Goal: Navigation & Orientation: Find specific page/section

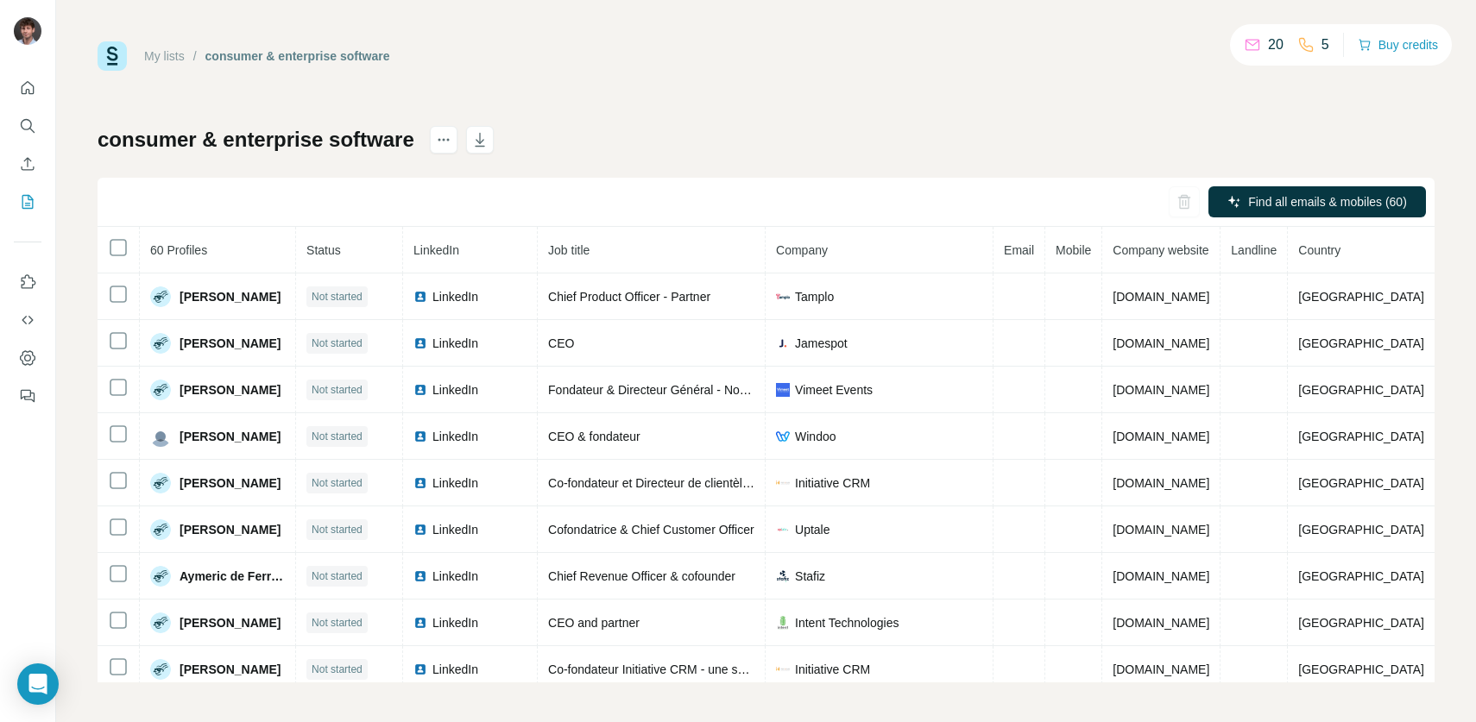
scroll to position [2, 0]
click at [25, 204] on icon "My lists" at bounding box center [27, 201] width 17 height 17
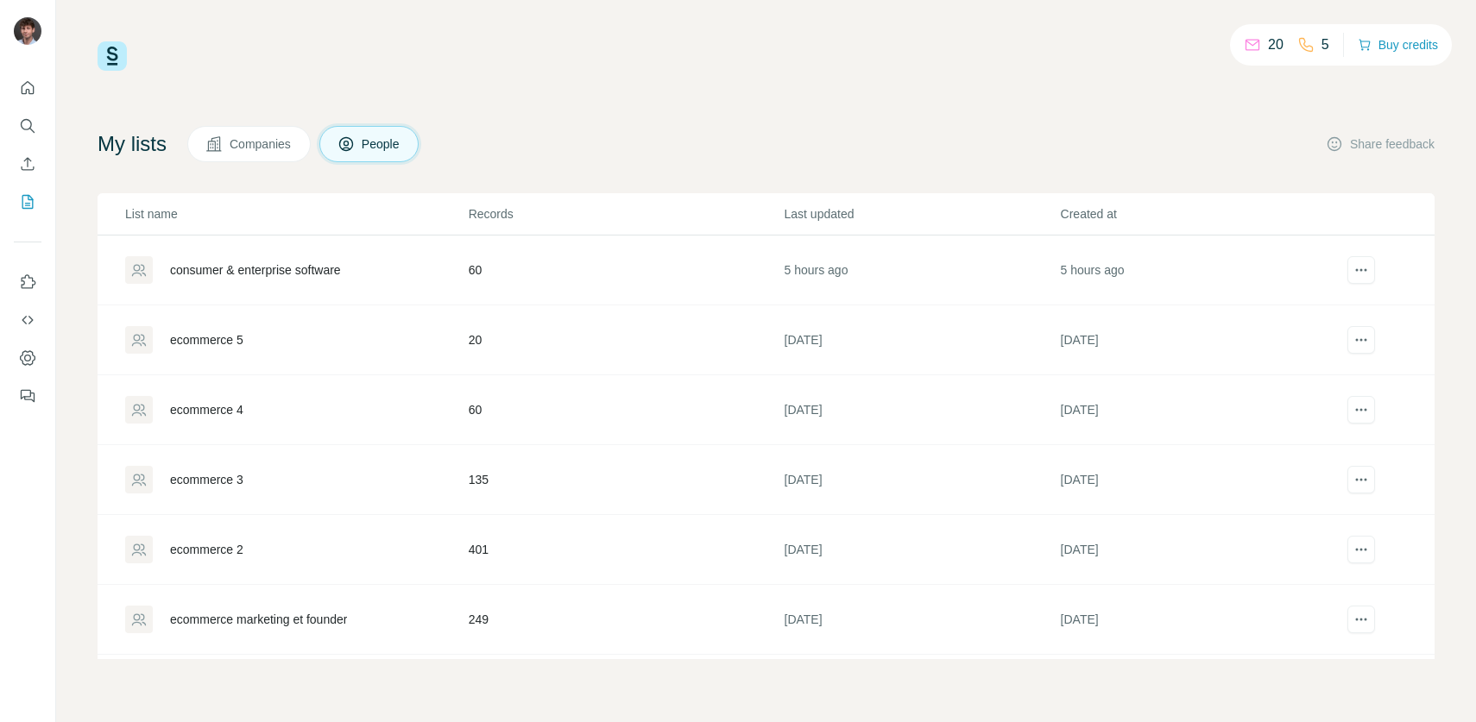
click at [269, 135] on span "Companies" at bounding box center [261, 143] width 63 height 17
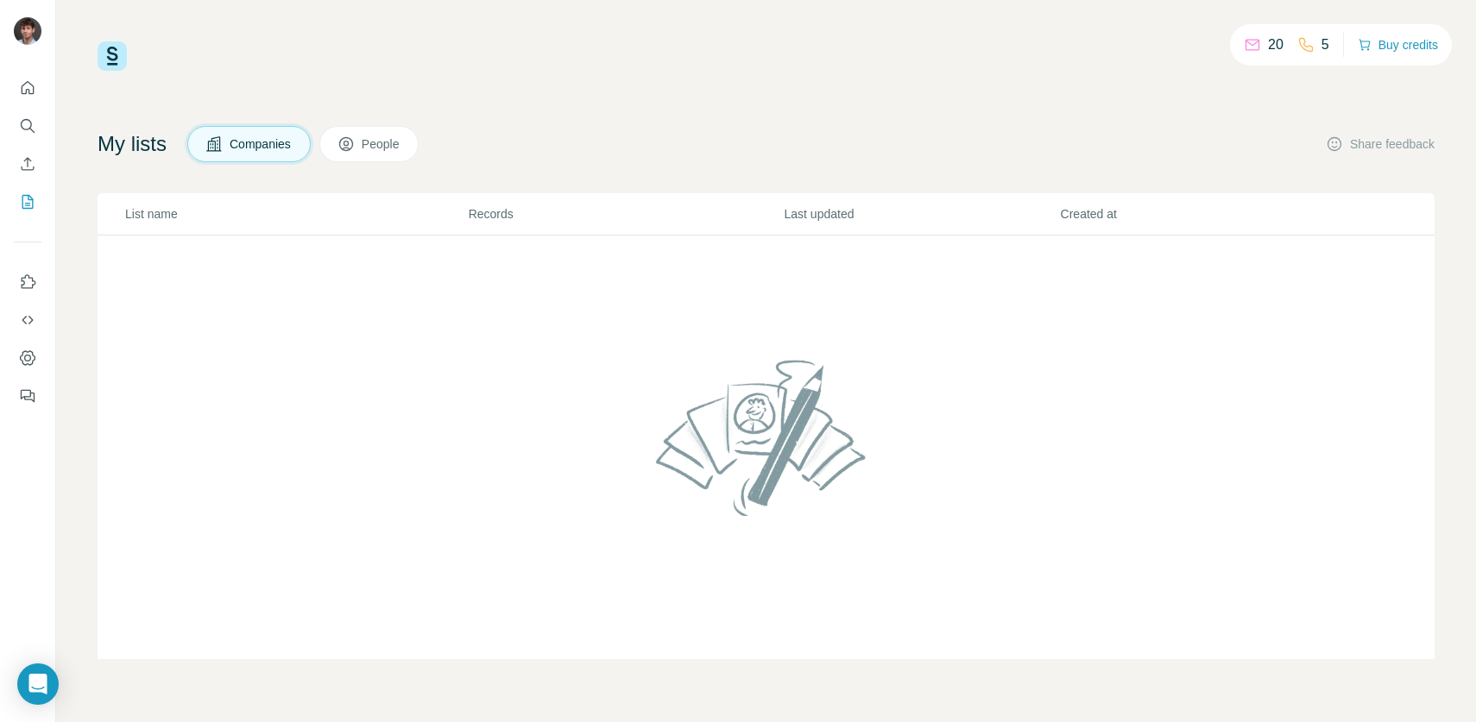
click at [478, 154] on div "My lists Companies People Share feedback" at bounding box center [766, 144] width 1337 height 36
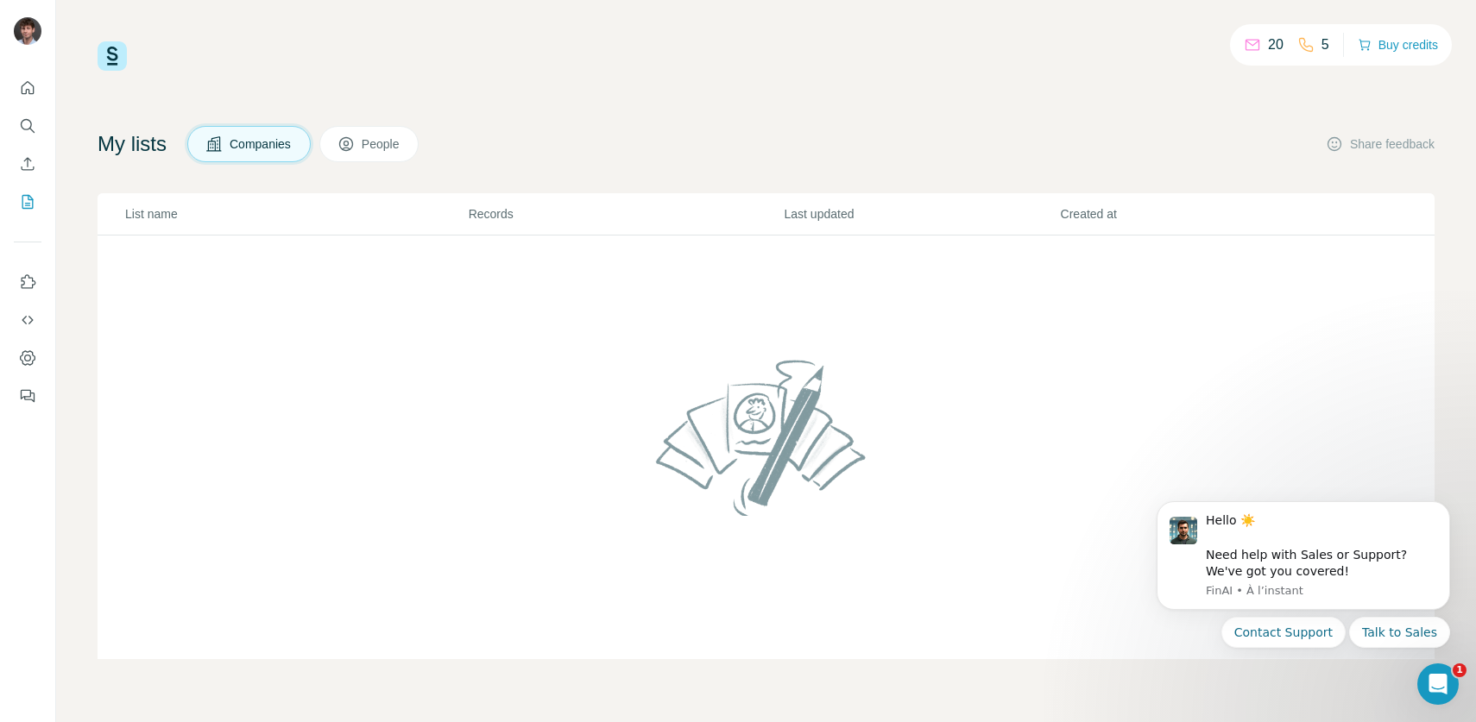
click at [444, 79] on div "20 5 Buy credits My lists Companies People Share feedback List name Records Las…" at bounding box center [766, 350] width 1337 height 618
click at [274, 123] on div "20 5 Buy credits My lists Companies People Share feedback List name Records Las…" at bounding box center [766, 350] width 1337 height 618
click at [254, 130] on button "Companies" at bounding box center [248, 144] width 123 height 36
click at [352, 136] on icon at bounding box center [345, 143] width 17 height 17
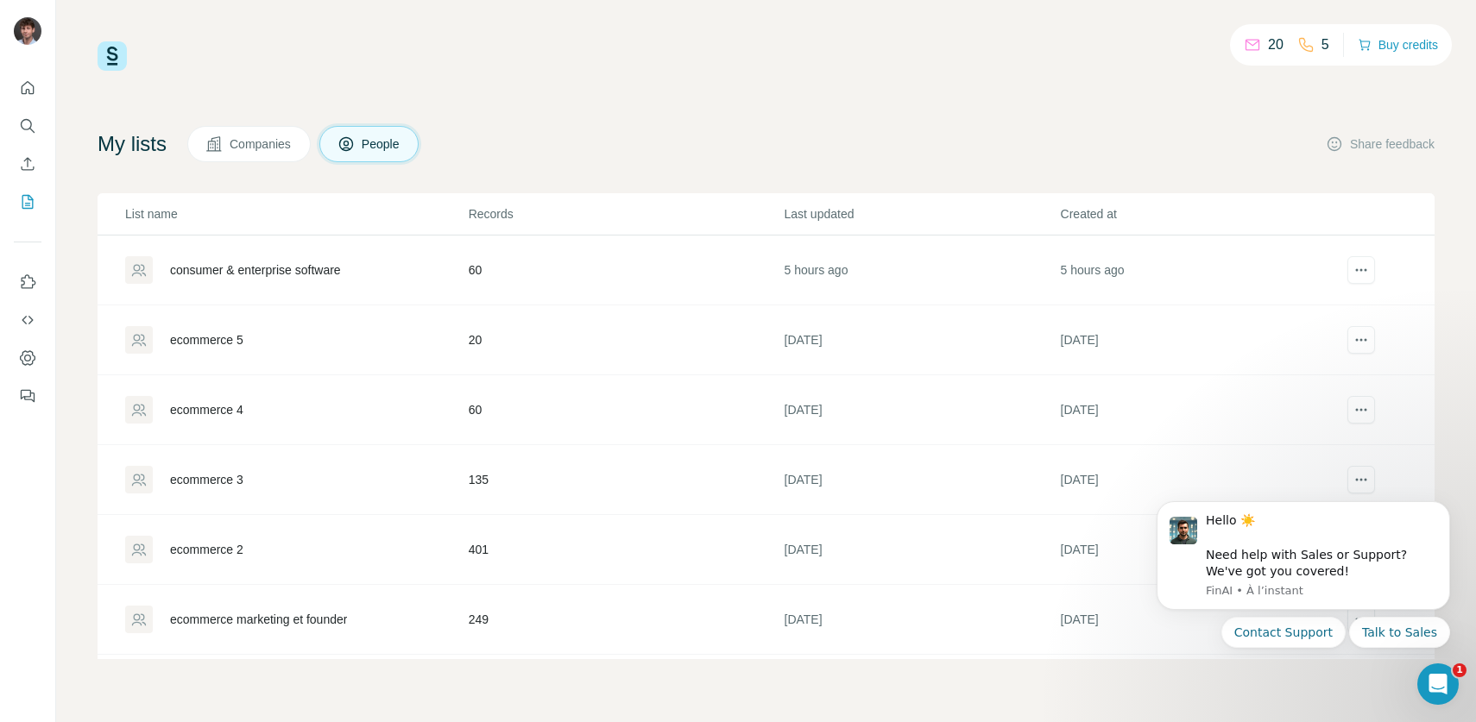
click at [268, 150] on span "Companies" at bounding box center [261, 143] width 63 height 17
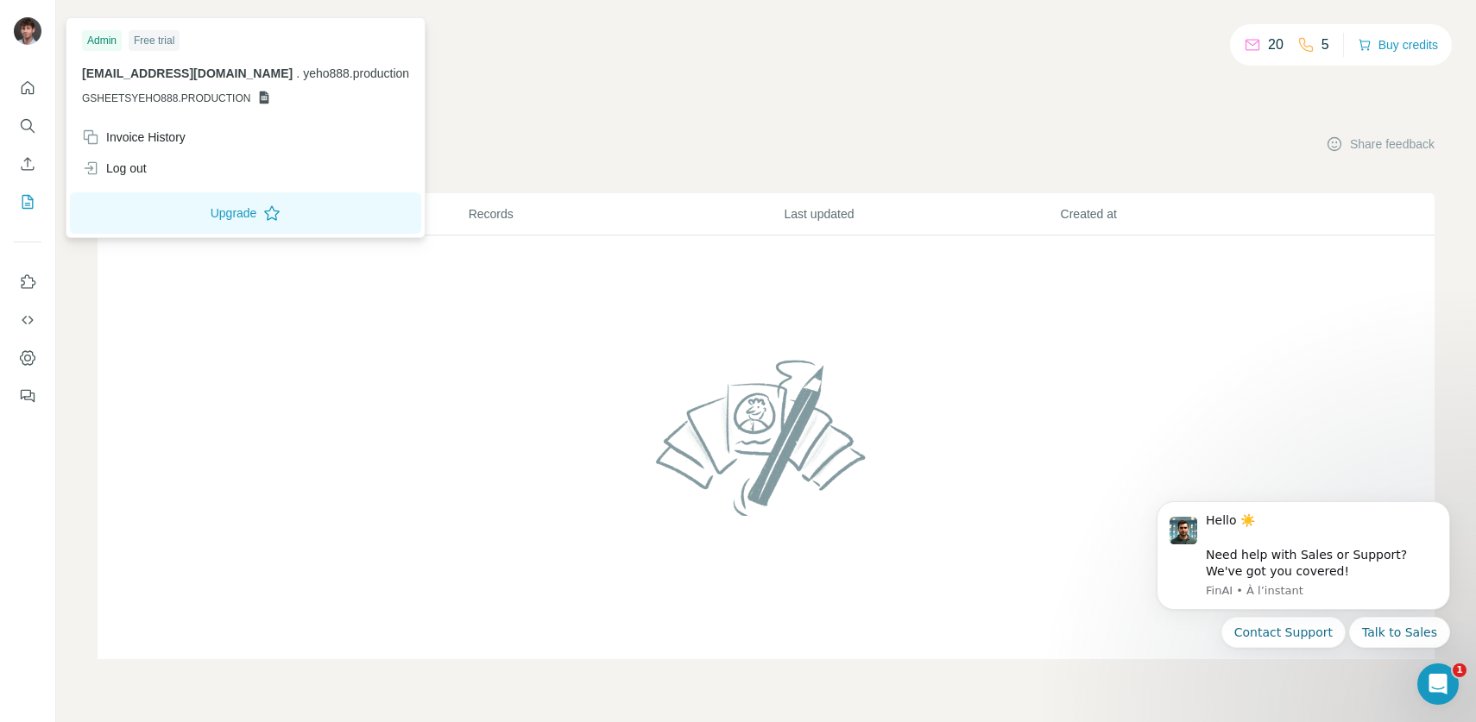
click at [21, 31] on img at bounding box center [28, 31] width 28 height 28
click at [123, 166] on div "Log out" at bounding box center [114, 168] width 65 height 17
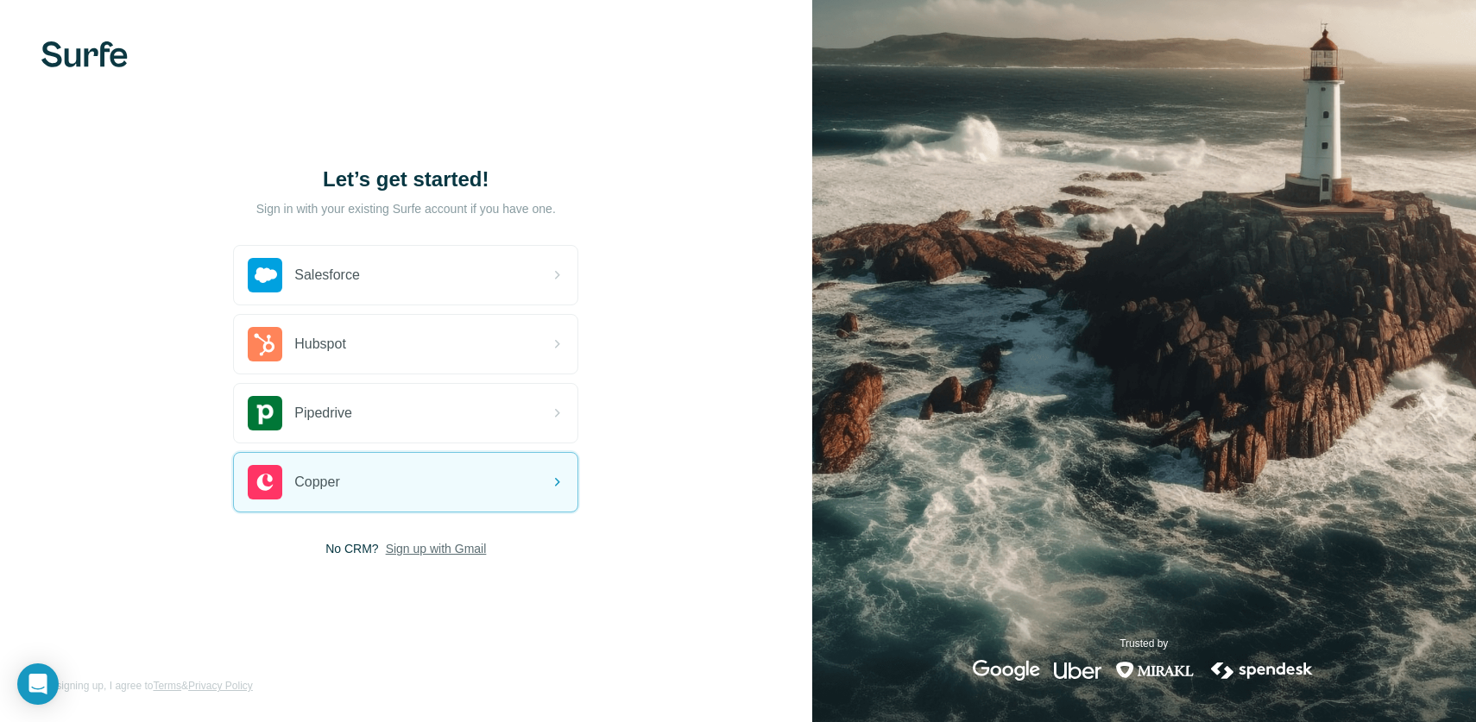
click at [415, 551] on span "Sign up with Gmail" at bounding box center [436, 548] width 101 height 17
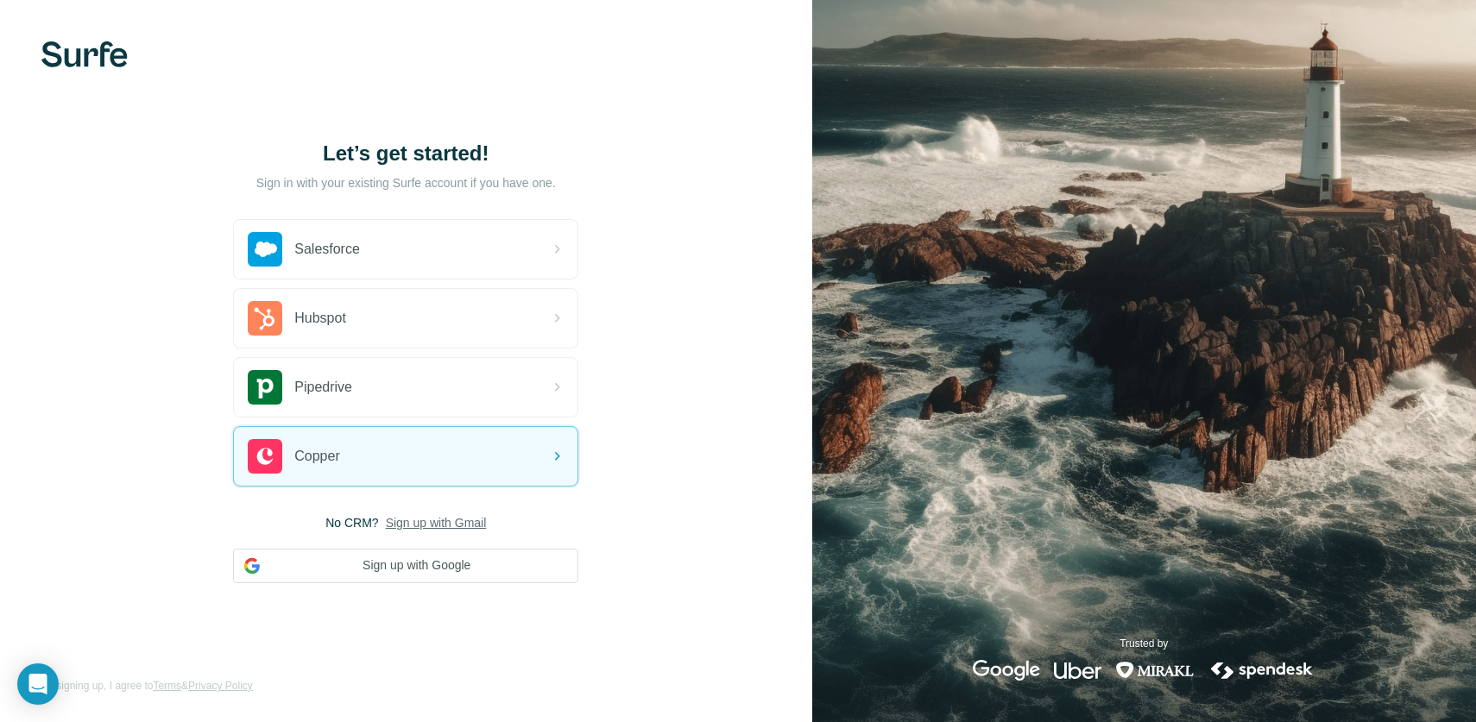
click at [419, 517] on span "Sign up with Gmail" at bounding box center [436, 522] width 101 height 17
click at [414, 570] on button "Sign up with Google" at bounding box center [405, 566] width 345 height 35
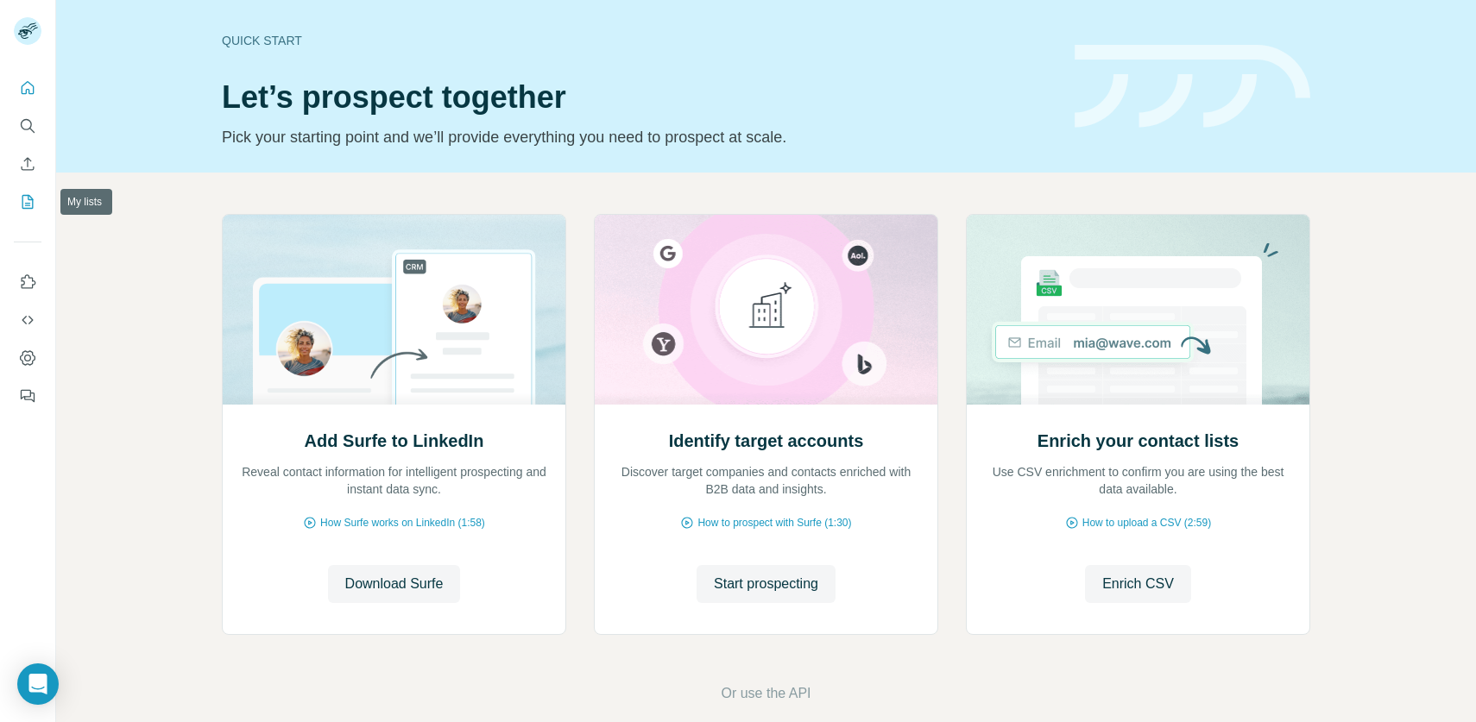
click at [20, 198] on icon "My lists" at bounding box center [27, 201] width 17 height 17
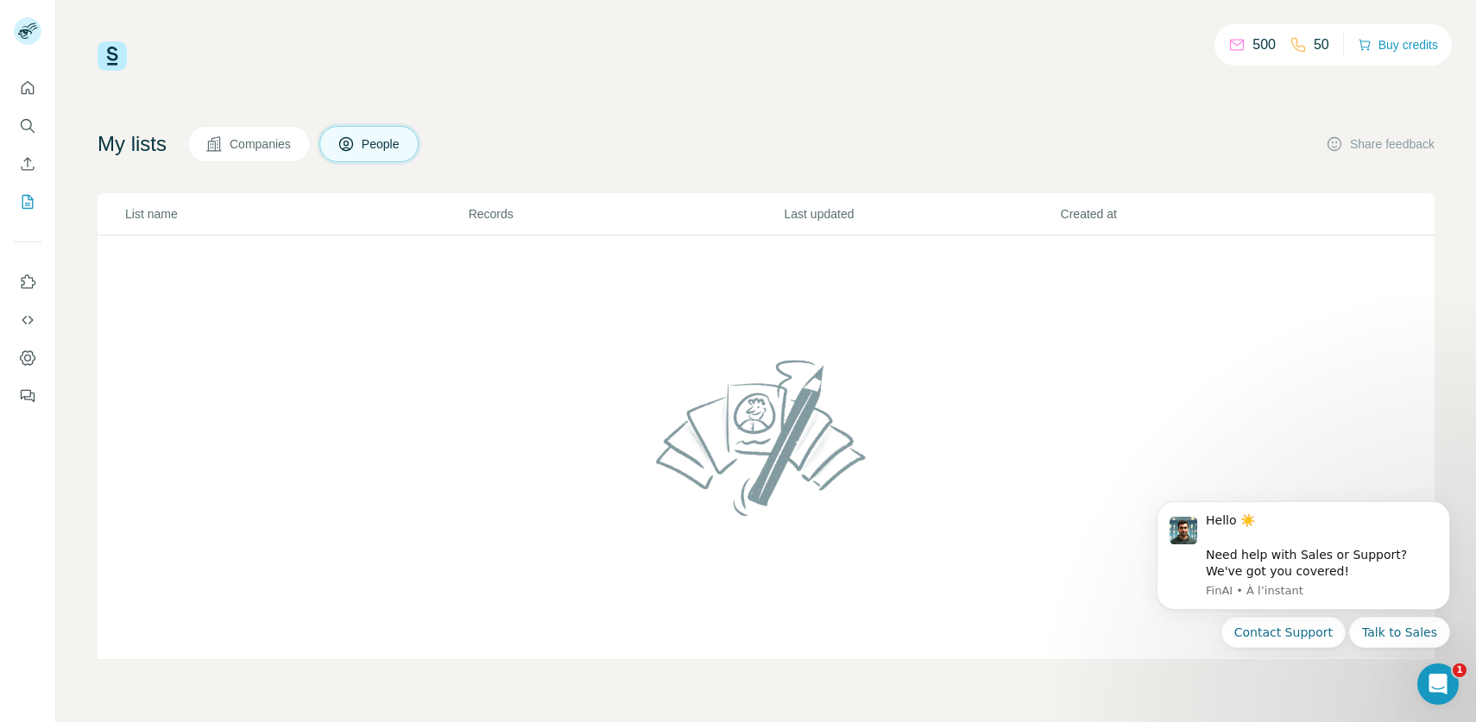
click at [255, 135] on button "Companies" at bounding box center [248, 144] width 123 height 36
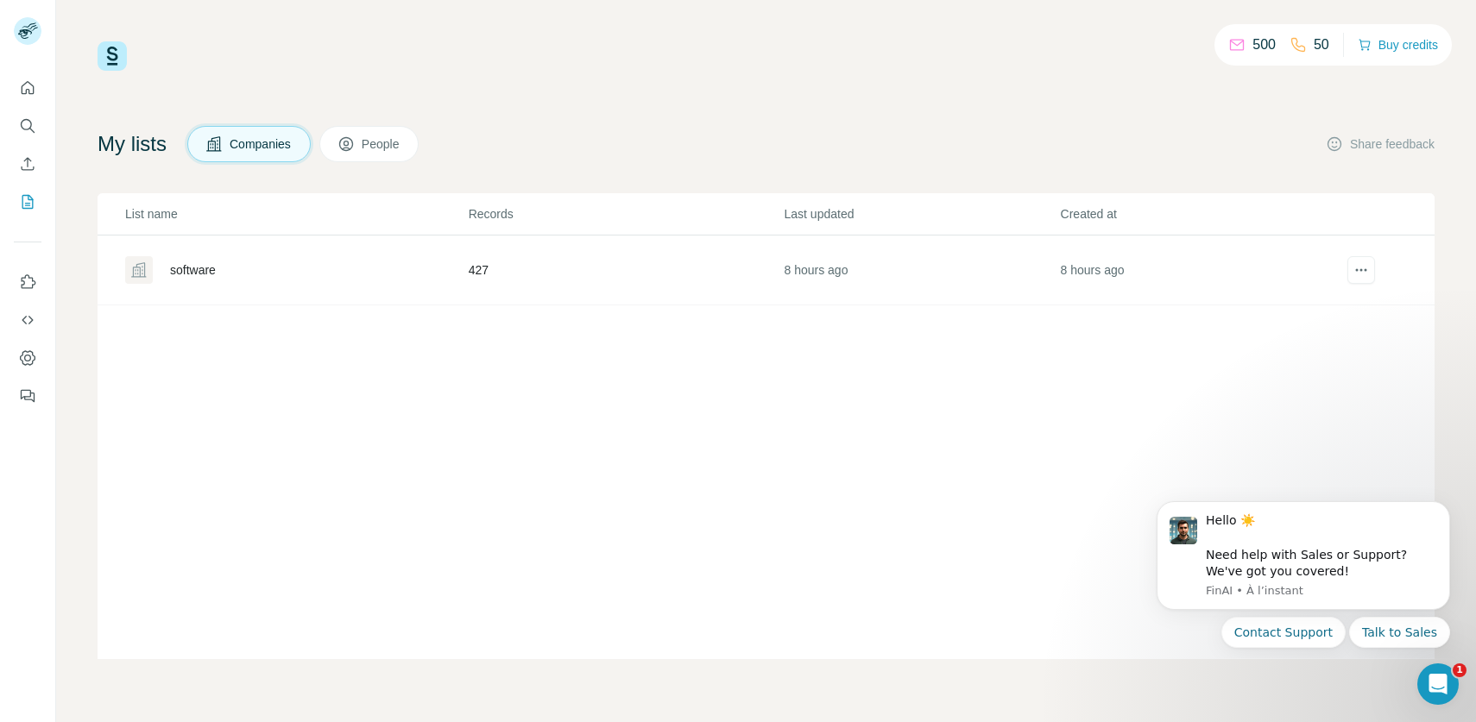
click at [205, 275] on div "software" at bounding box center [193, 269] width 46 height 17
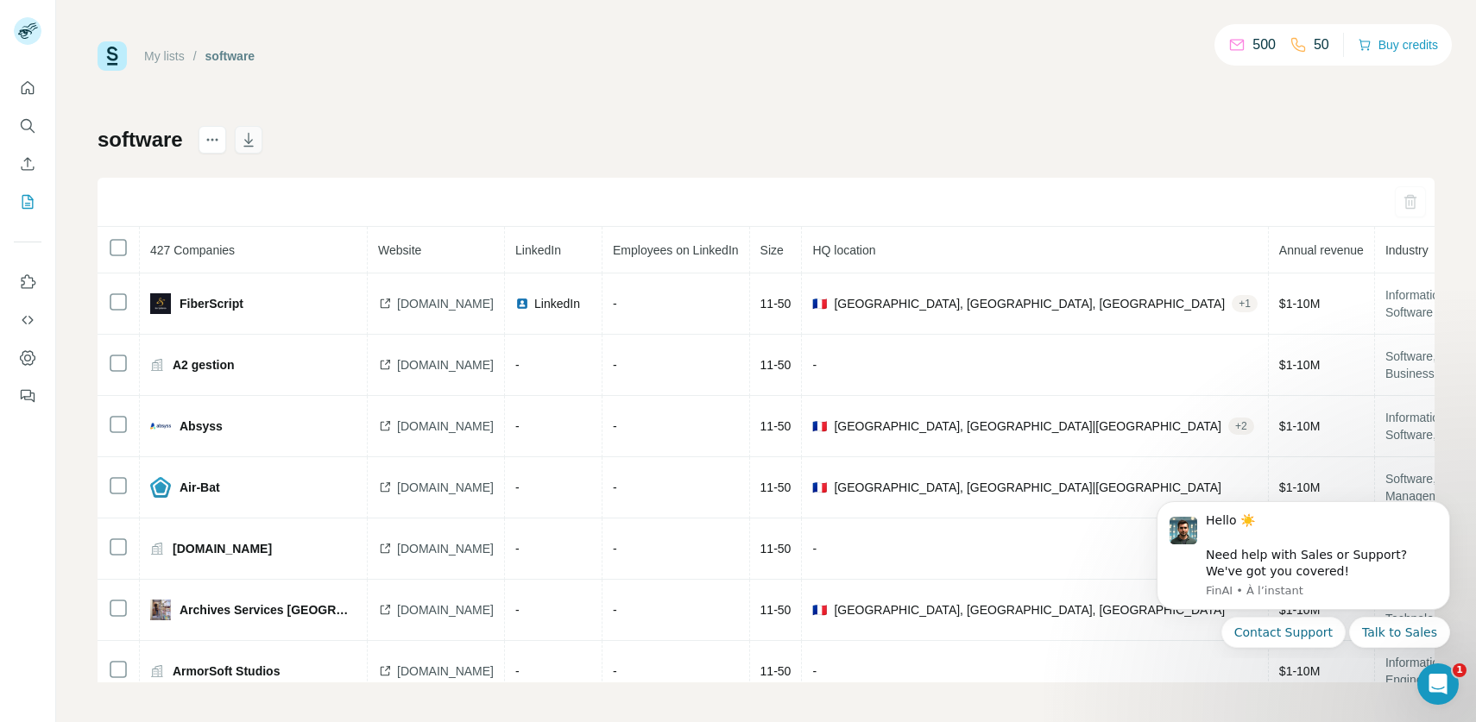
click at [248, 143] on icon "button" at bounding box center [248, 139] width 17 height 17
click at [23, 135] on button "Search" at bounding box center [28, 125] width 28 height 31
